Goal: Transaction & Acquisition: Purchase product/service

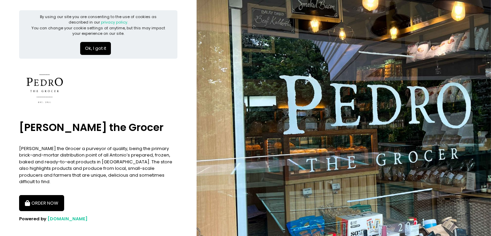
click at [106, 51] on button "Ok, I got it" at bounding box center [95, 48] width 31 height 13
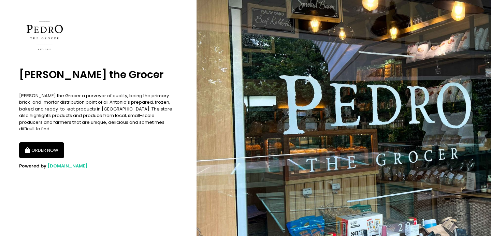
click at [55, 142] on button "ORDER NOW" at bounding box center [41, 150] width 45 height 16
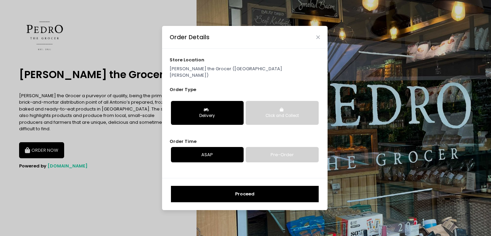
click at [207, 191] on button "Proceed" at bounding box center [245, 194] width 148 height 16
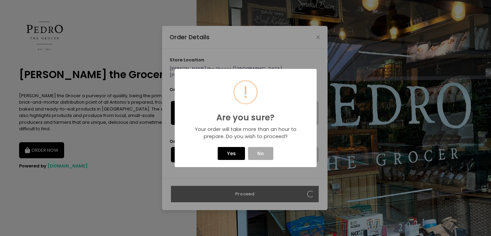
click at [232, 153] on button "Yes" at bounding box center [231, 153] width 27 height 13
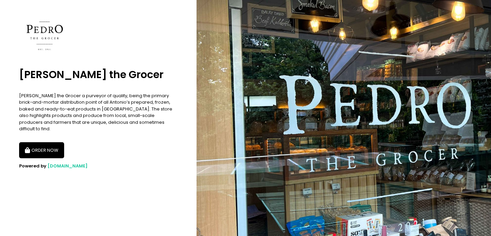
click at [43, 146] on button "ORDER NOW" at bounding box center [41, 150] width 45 height 16
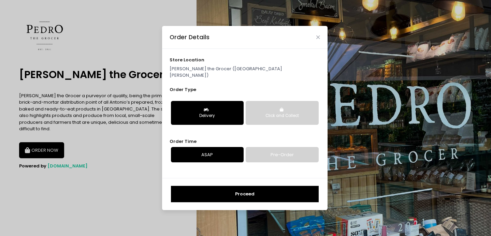
click at [272, 149] on link "Pre-Order" at bounding box center [282, 155] width 73 height 16
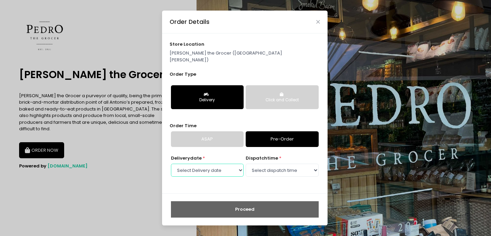
click at [222, 170] on select "Select Delivery date [DATE] [DATE] [DATE] [DATE] [DATE] [DATE] [DATE] [DATE]" at bounding box center [207, 170] width 73 height 13
select select "[DATE]"
click at [171, 164] on select "Select Delivery date [DATE] [DATE] [DATE] [DATE] [DATE] [DATE] [DATE] [DATE]" at bounding box center [207, 170] width 73 height 13
click at [255, 164] on select "Select dispatch time 09:00 AM - 09:30 AM 09:30 AM - 10:00 AM 10:00 AM - 10:30 A…" at bounding box center [282, 170] width 73 height 13
select select "13:00"
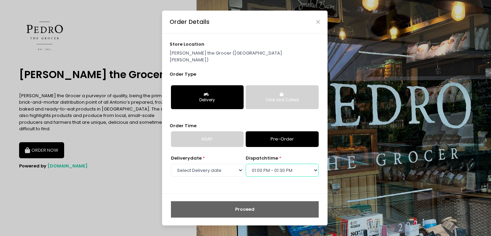
click at [246, 164] on select "Select dispatch time 09:00 AM - 09:30 AM 09:30 AM - 10:00 AM 10:00 AM - 10:30 A…" at bounding box center [282, 170] width 73 height 13
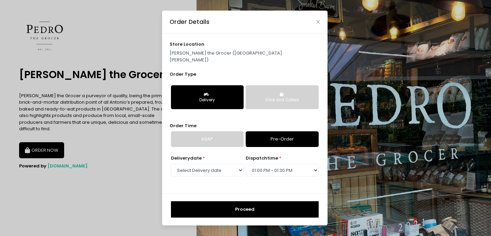
click at [255, 201] on button "Proceed" at bounding box center [245, 209] width 148 height 16
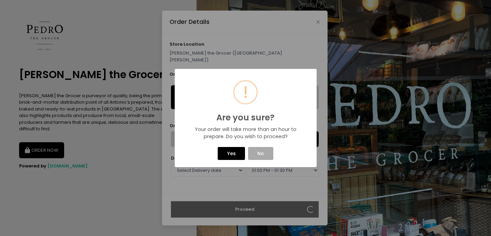
click at [221, 156] on button "Yes" at bounding box center [231, 153] width 27 height 13
